Goal: Use online tool/utility: Utilize a website feature to perform a specific function

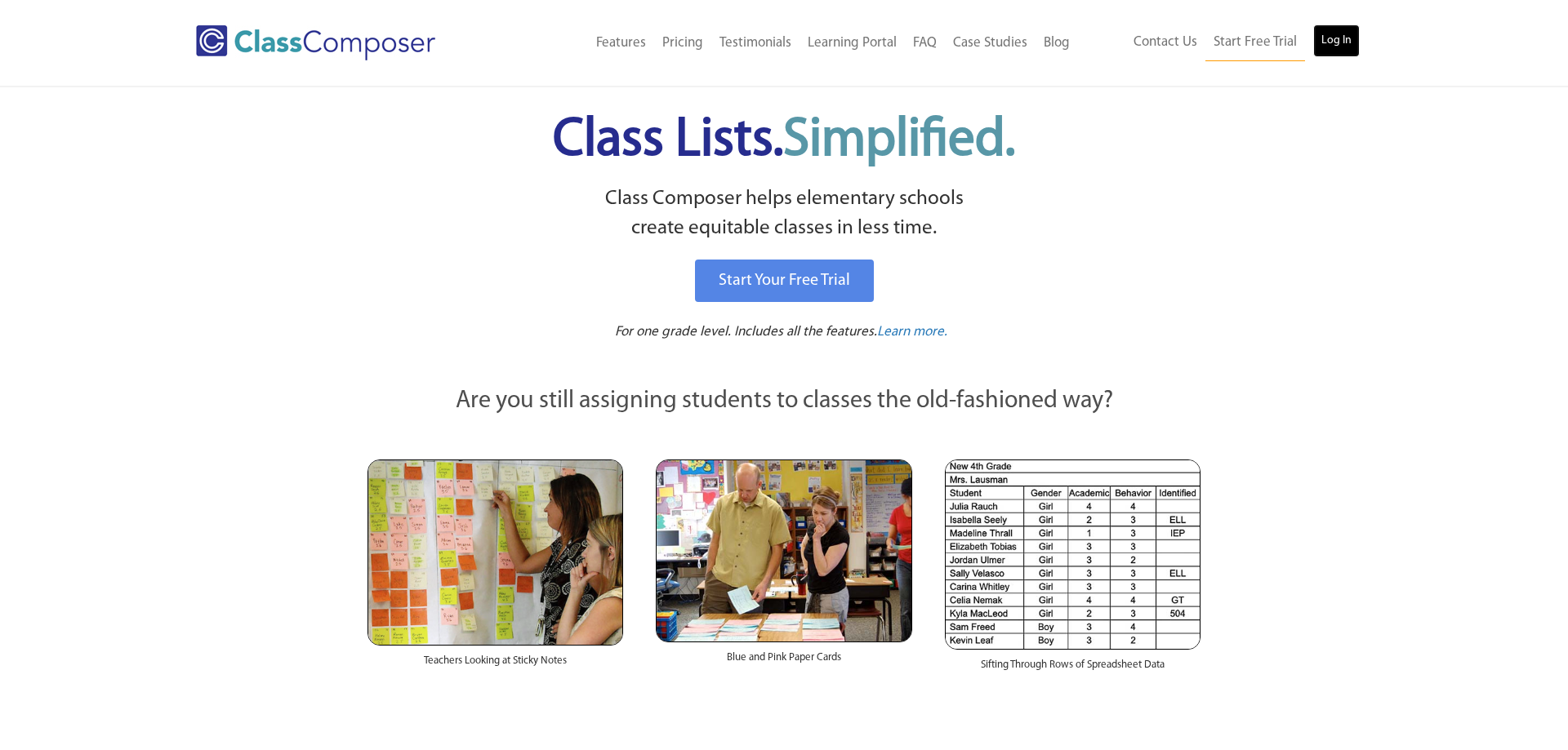
click at [1345, 42] on link "Log In" at bounding box center [1336, 41] width 46 height 33
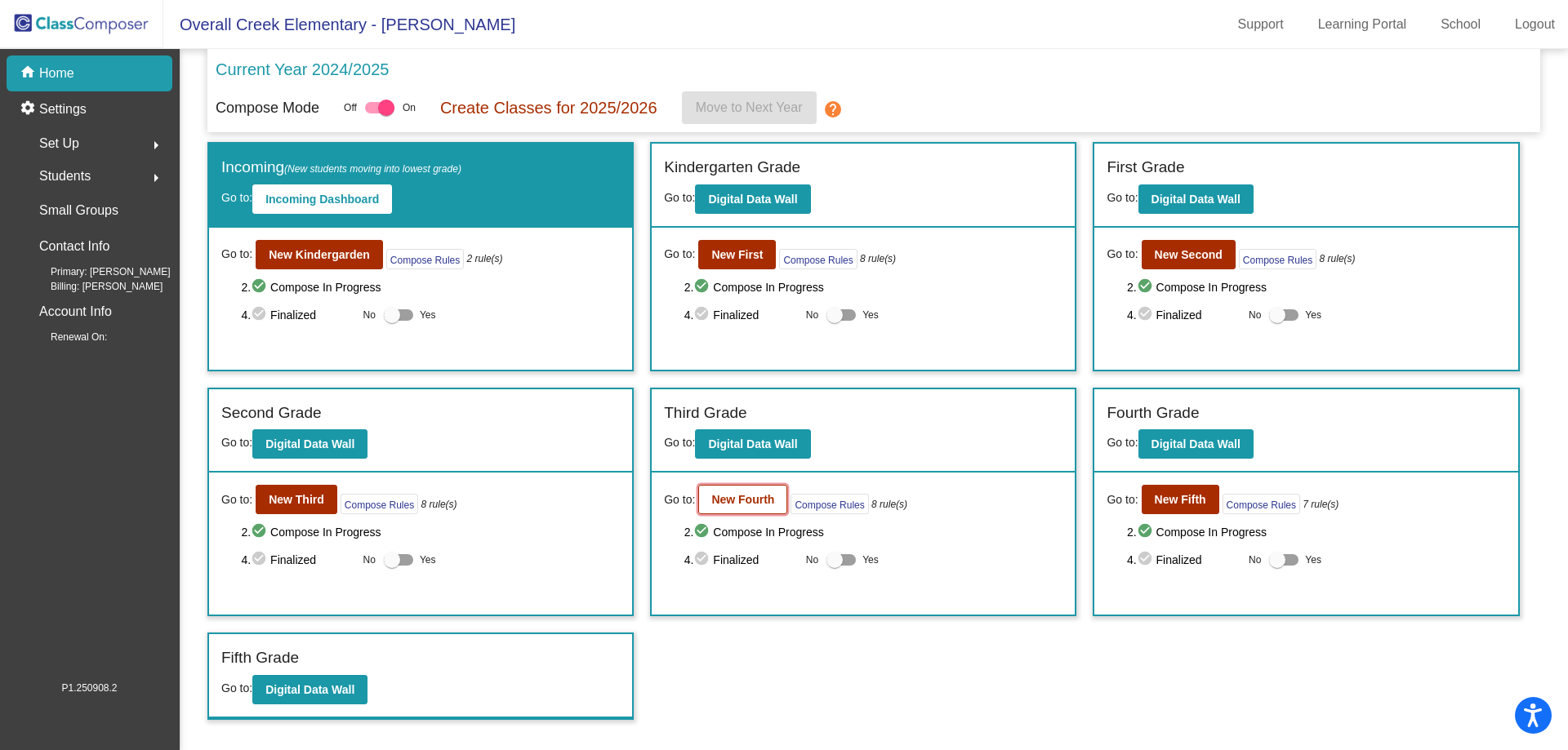
click at [724, 504] on b "New Fourth" at bounding box center [742, 499] width 63 height 13
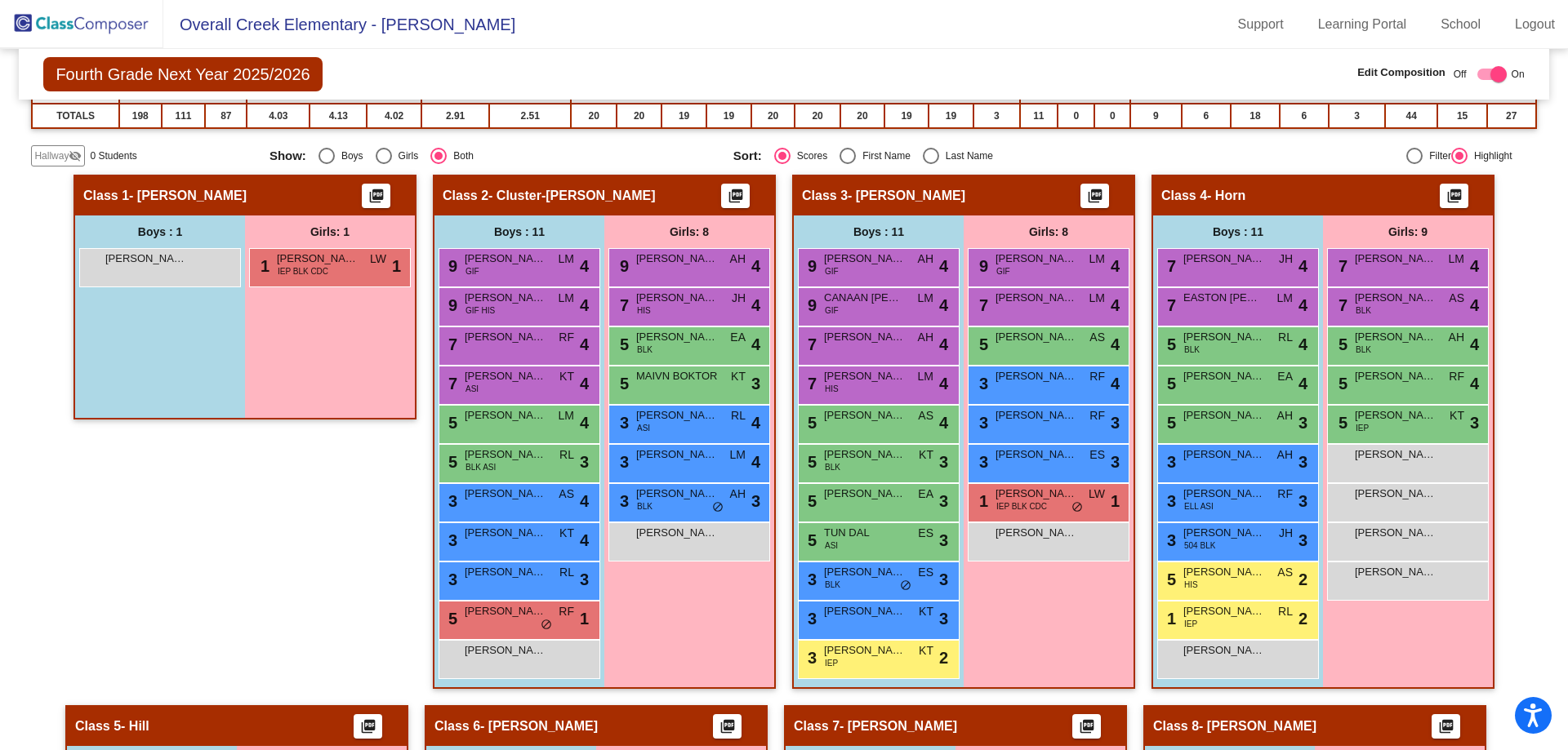
scroll to position [450, 0]
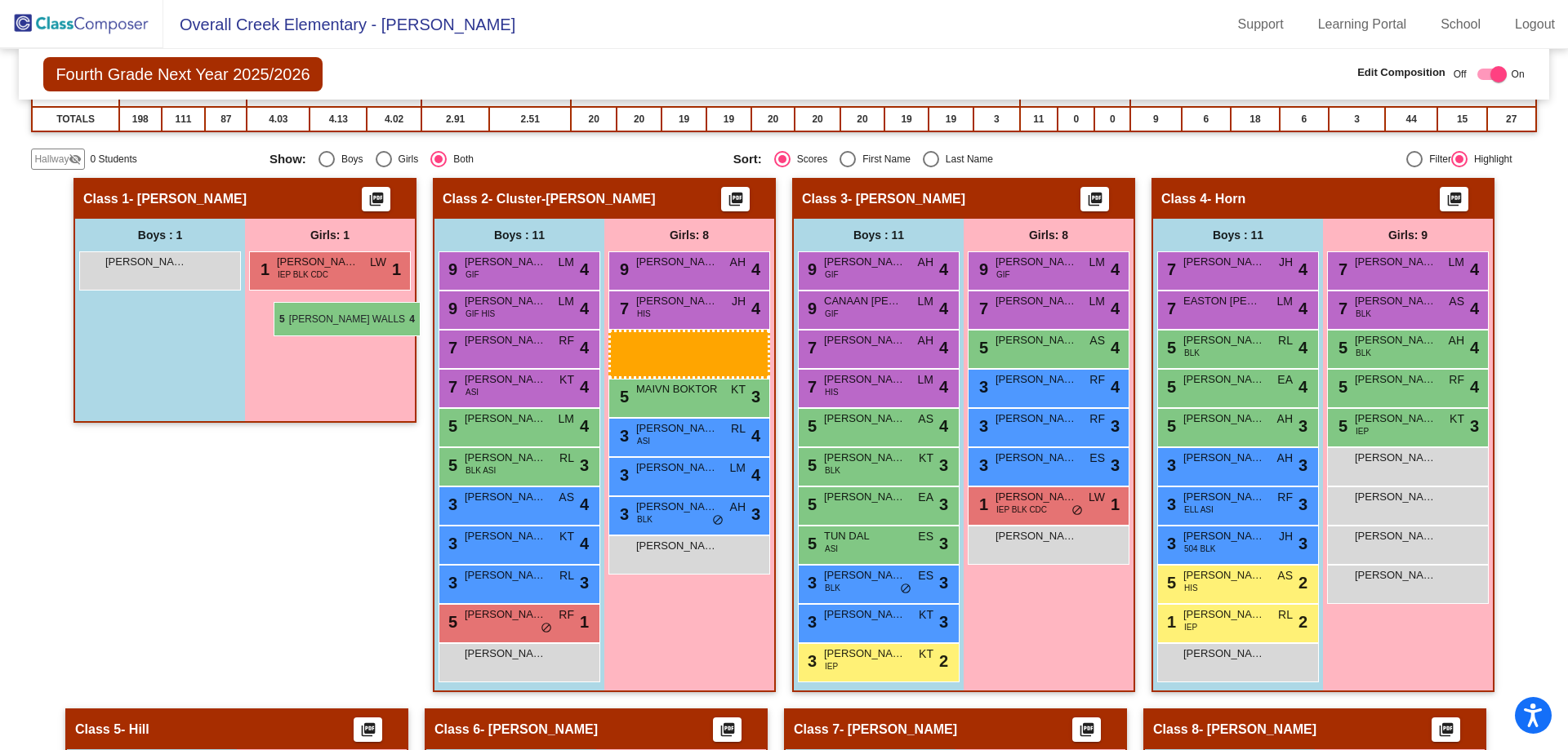
drag, startPoint x: 664, startPoint y: 351, endPoint x: 273, endPoint y: 302, distance: 394.1
click at [273, 302] on body "Accessibility Screen-Reader Guide, Feedback, and Issue Reporting | New window O…" at bounding box center [784, 375] width 1568 height 750
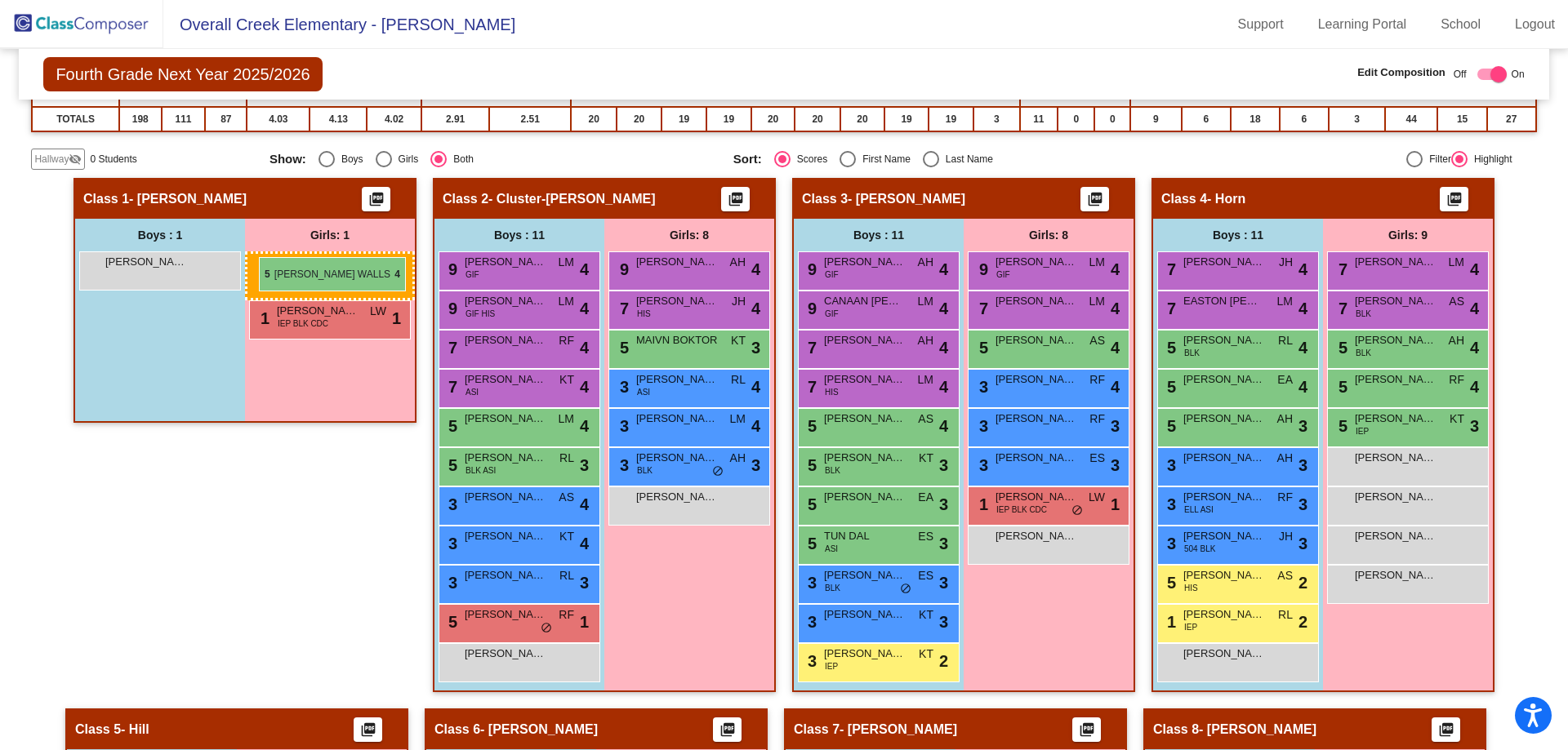
drag, startPoint x: 654, startPoint y: 347, endPoint x: 259, endPoint y: 257, distance: 405.1
click at [259, 257] on body "Accessibility Screen-Reader Guide, Feedback, and Issue Reporting | New window O…" at bounding box center [784, 375] width 1568 height 750
